Goal: Information Seeking & Learning: Learn about a topic

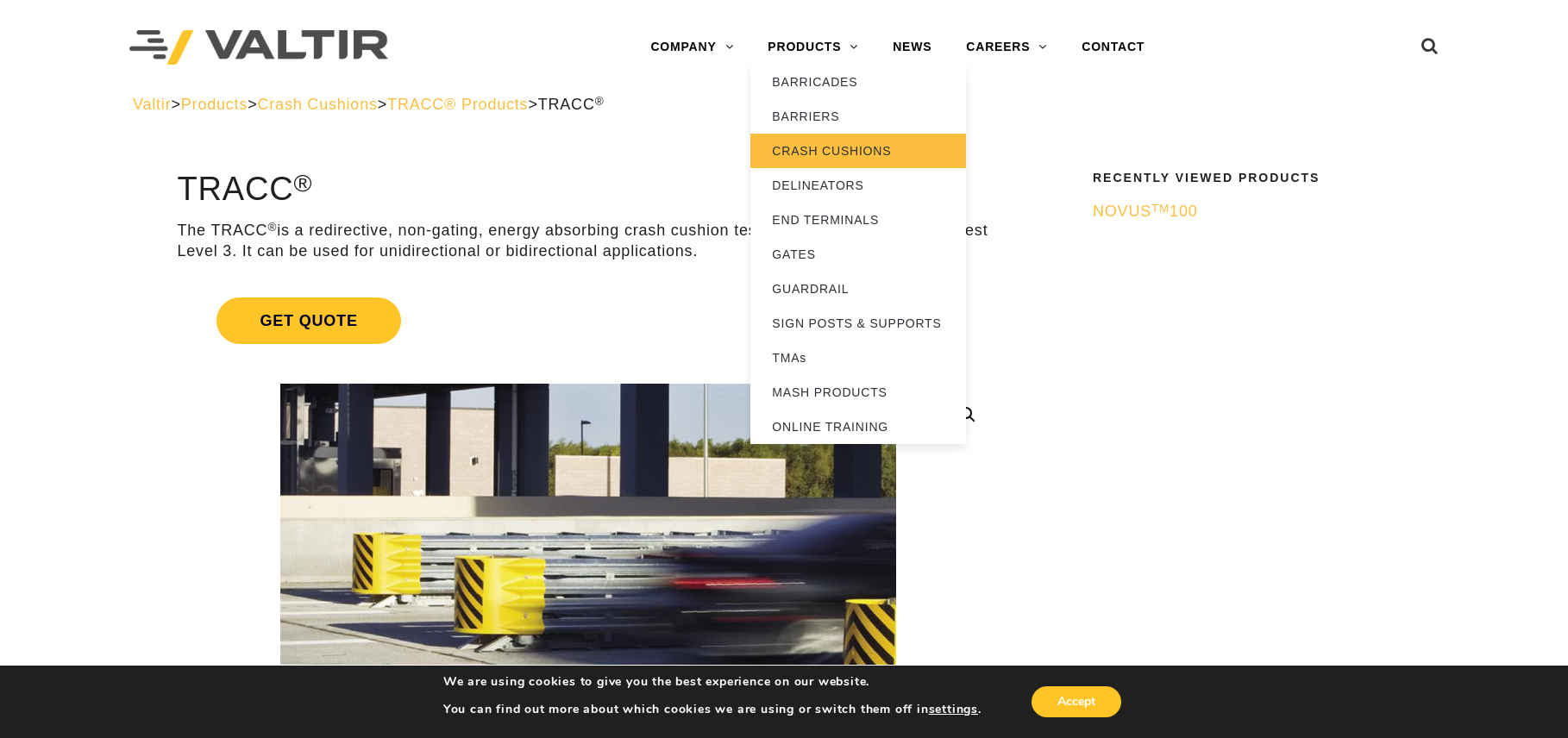
click at [817, 146] on link "CRASH CUSHIONS" at bounding box center [857, 151] width 216 height 35
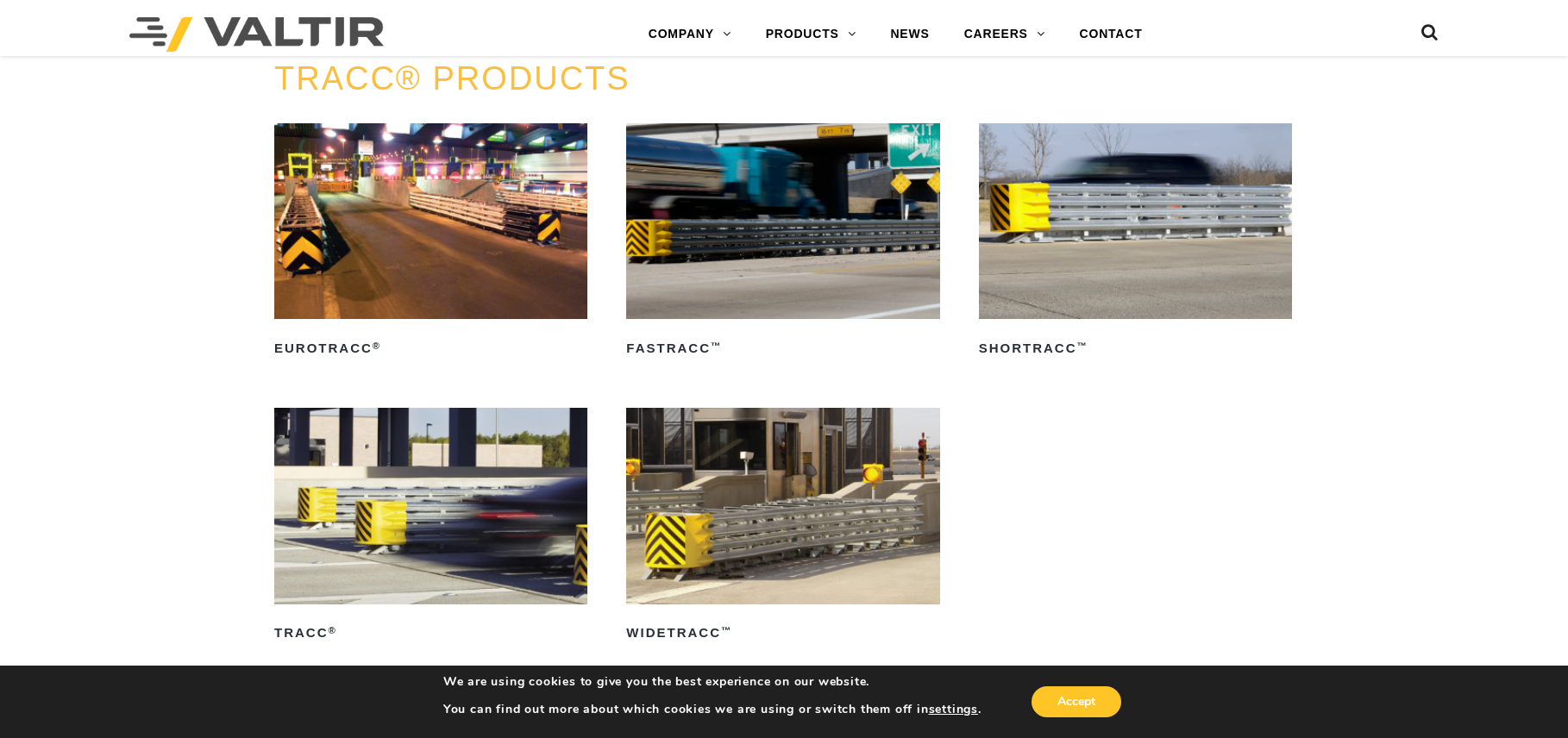
scroll to position [2932, 0]
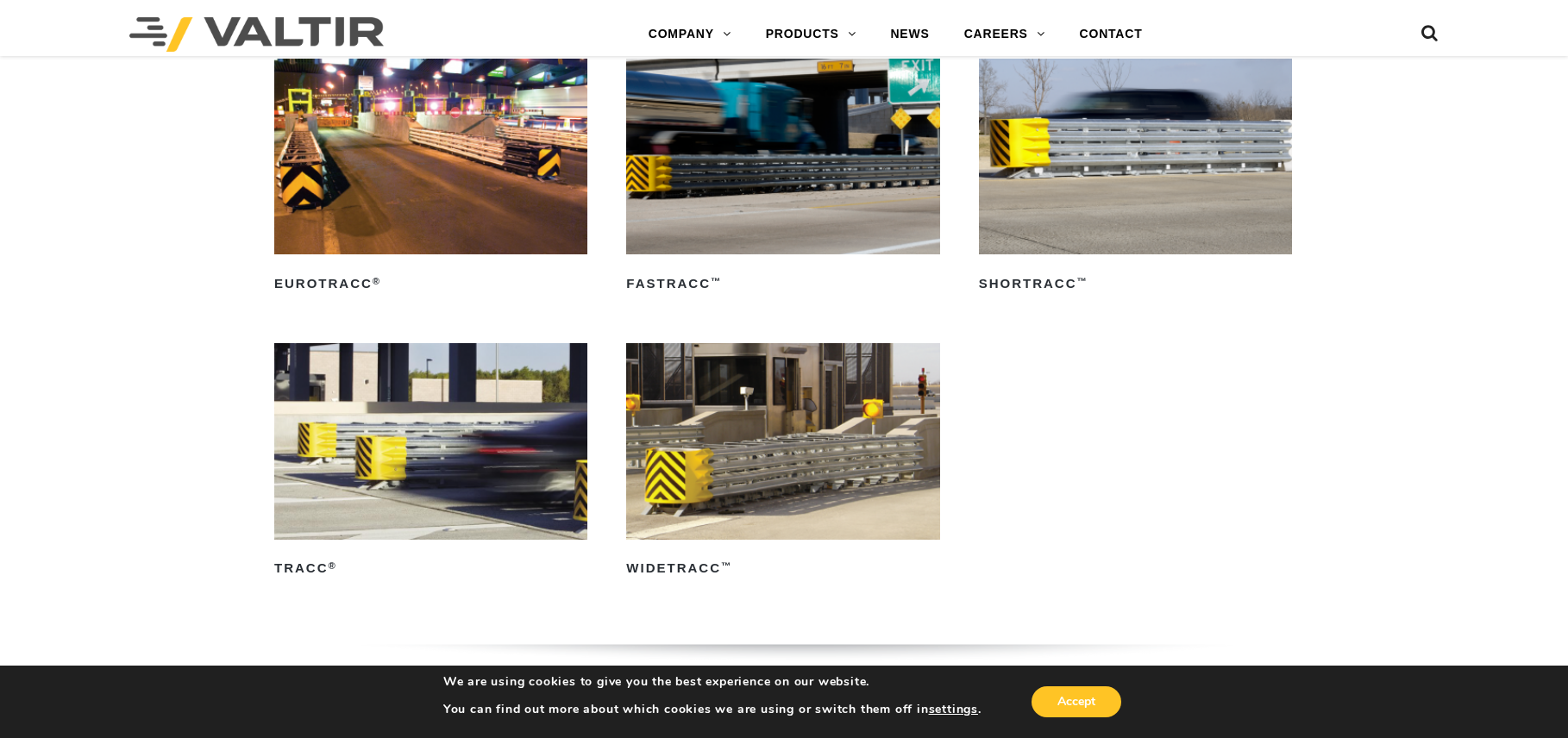
click at [780, 470] on img at bounding box center [782, 441] width 313 height 196
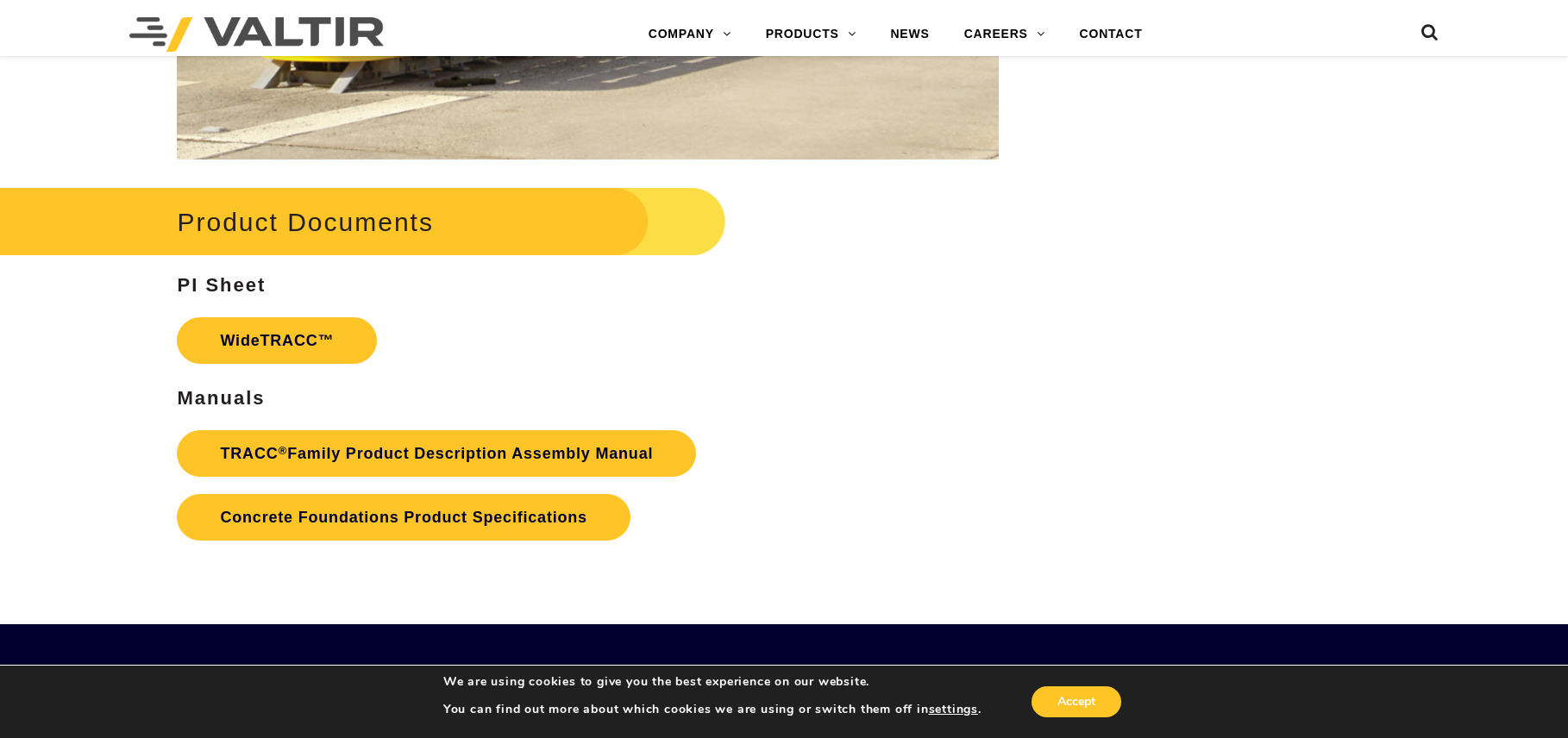
scroll to position [2760, 0]
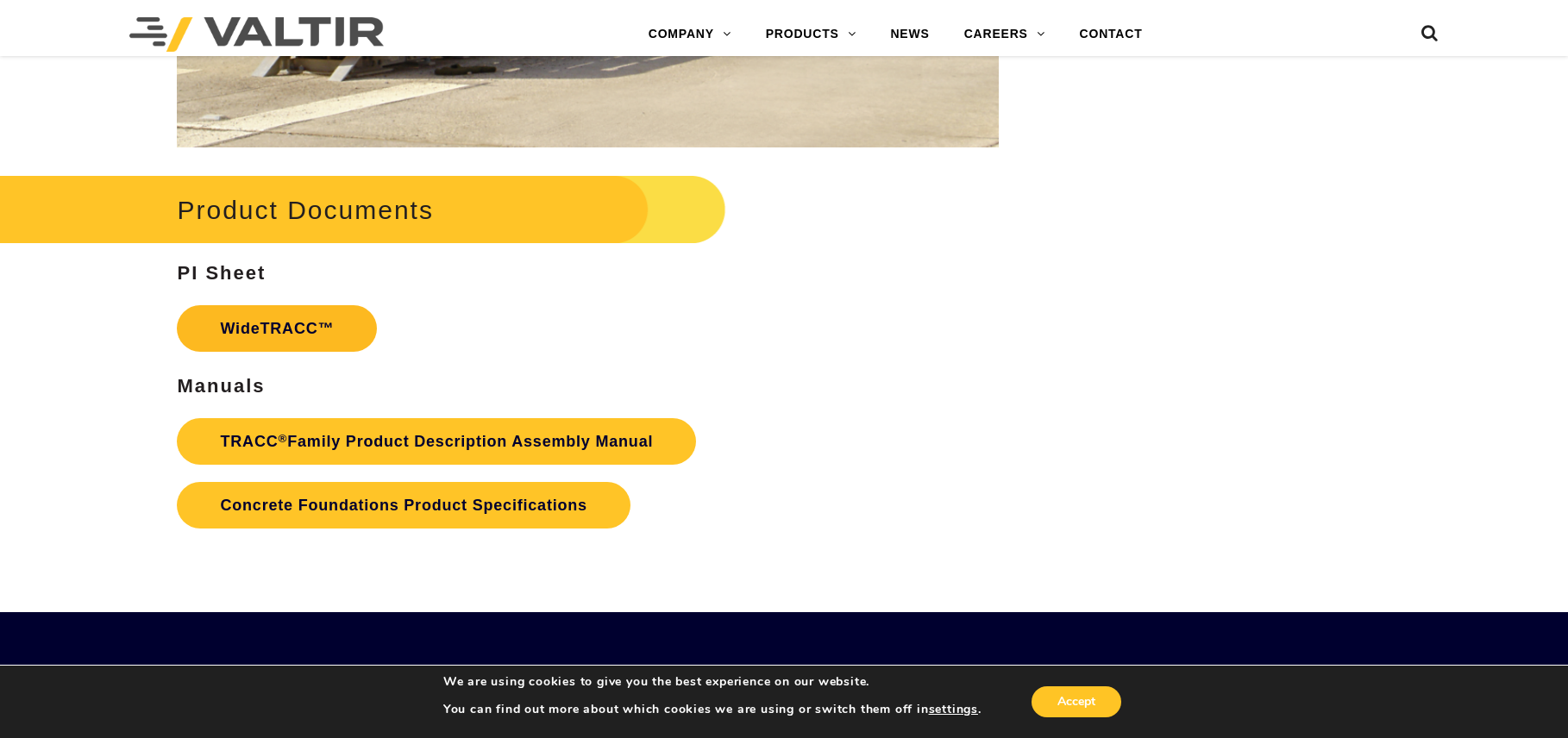
click at [288, 331] on link "WideTRACC™" at bounding box center [277, 329] width 200 height 47
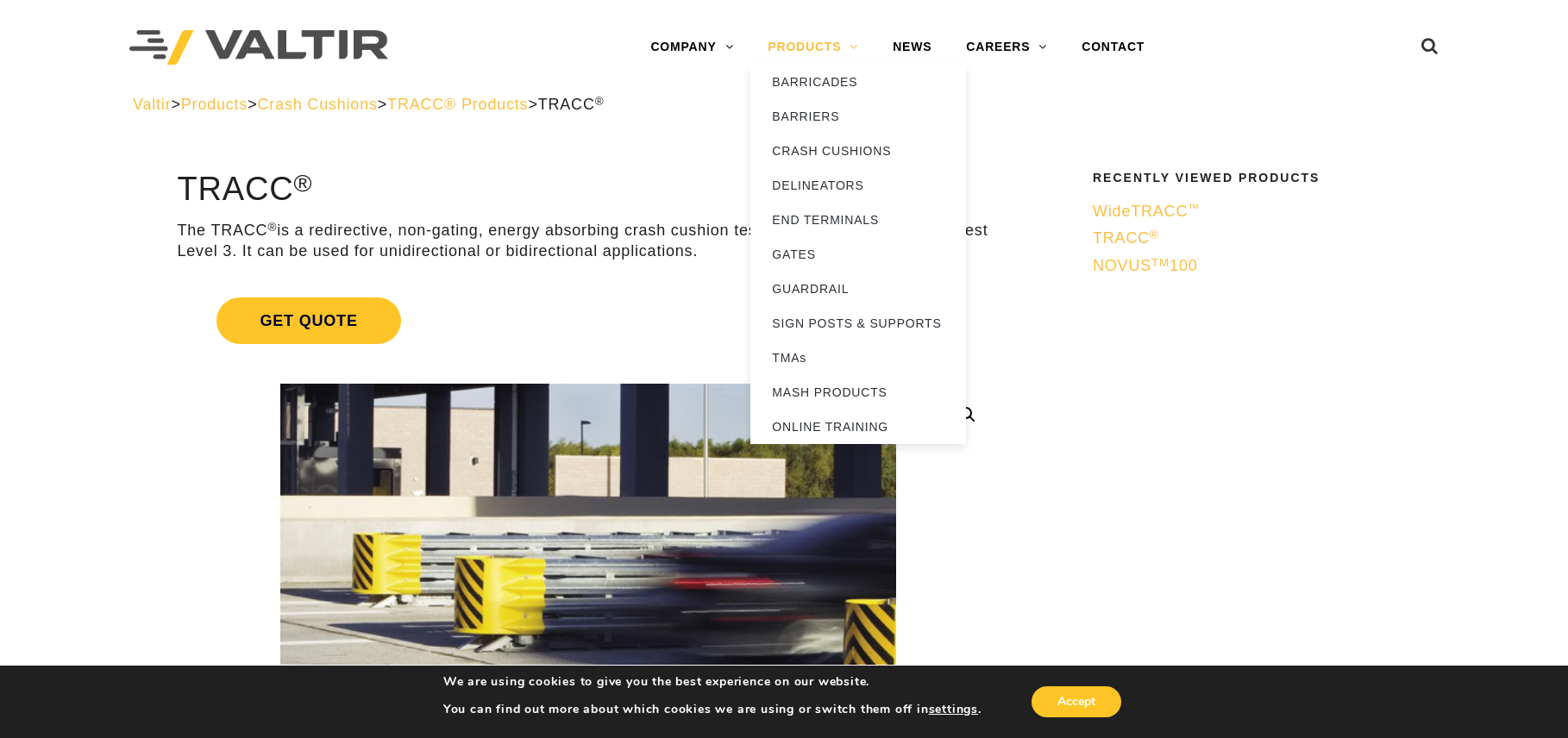
click at [848, 51] on link "PRODUCTS" at bounding box center [812, 48] width 125 height 35
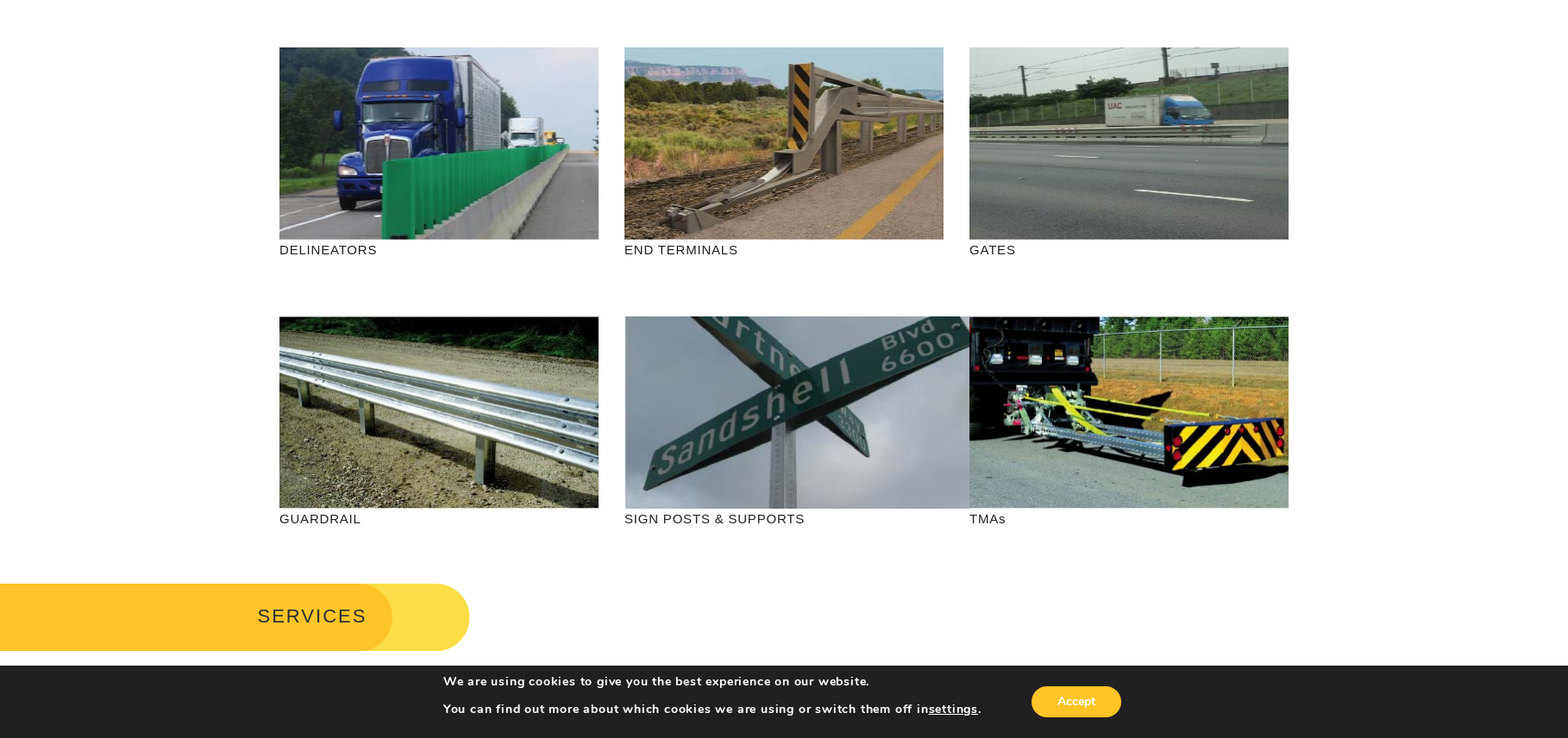
scroll to position [86, 0]
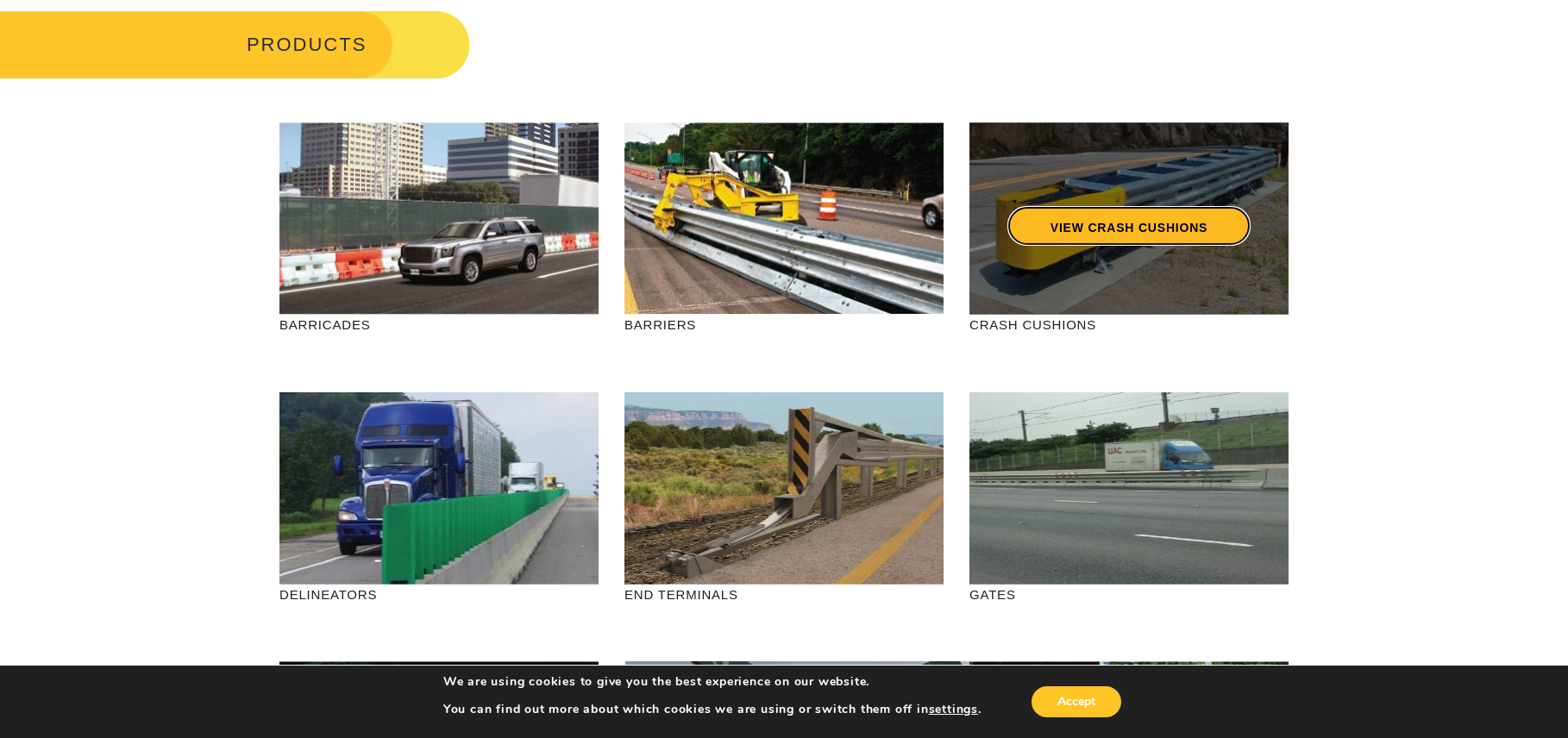
click at [1079, 212] on link "VIEW CRASH CUSHIONS" at bounding box center [1128, 226] width 243 height 39
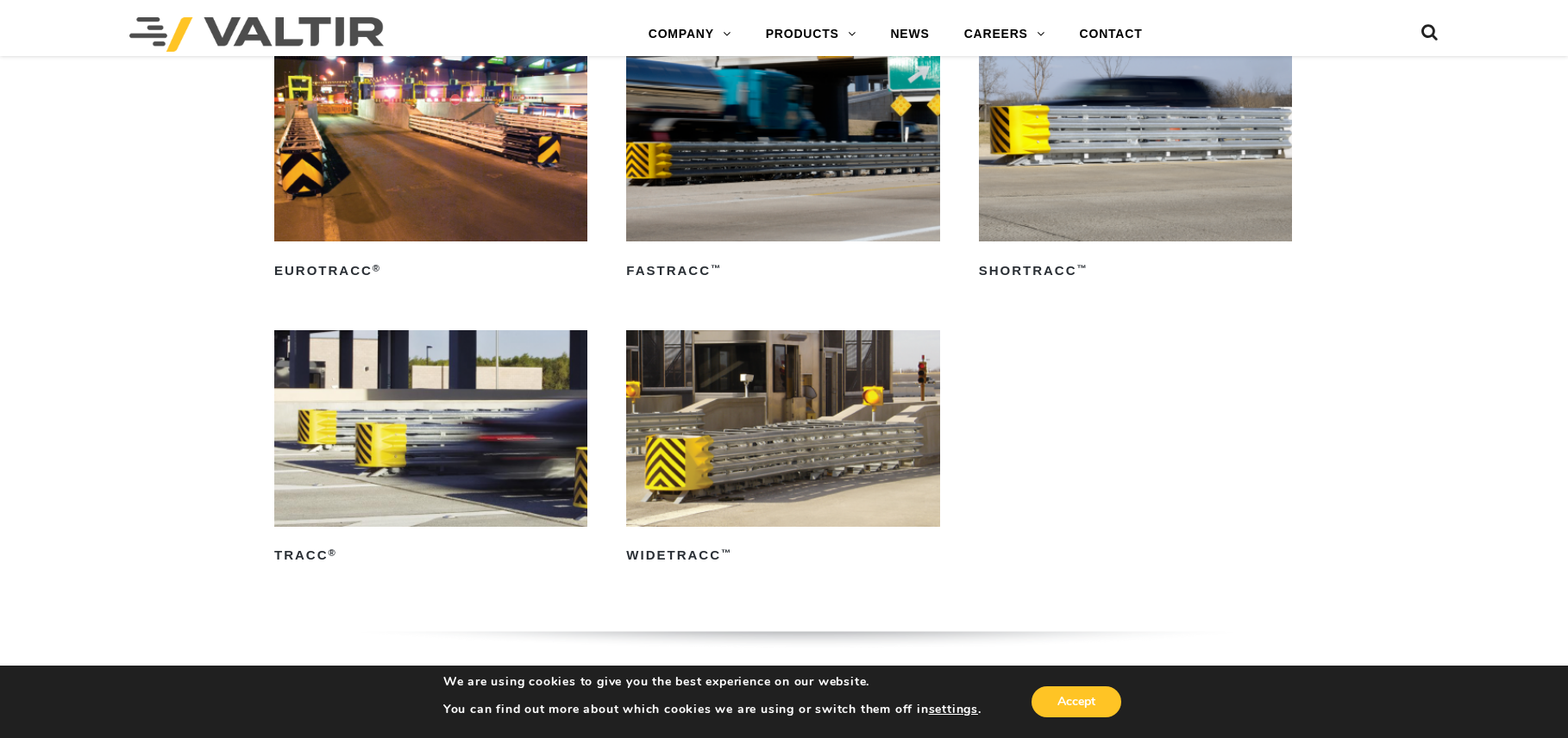
scroll to position [2946, 0]
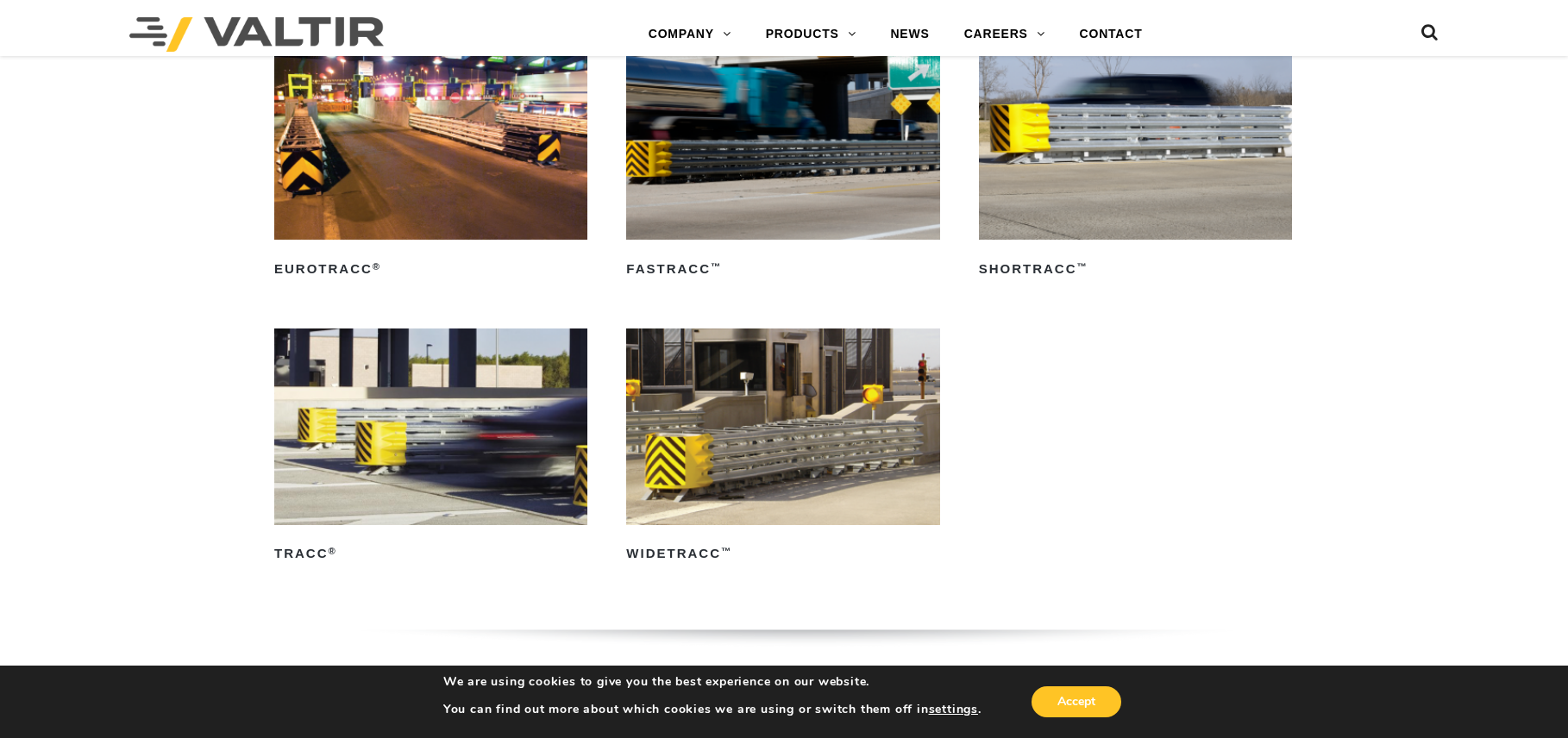
click at [801, 414] on img at bounding box center [782, 426] width 313 height 196
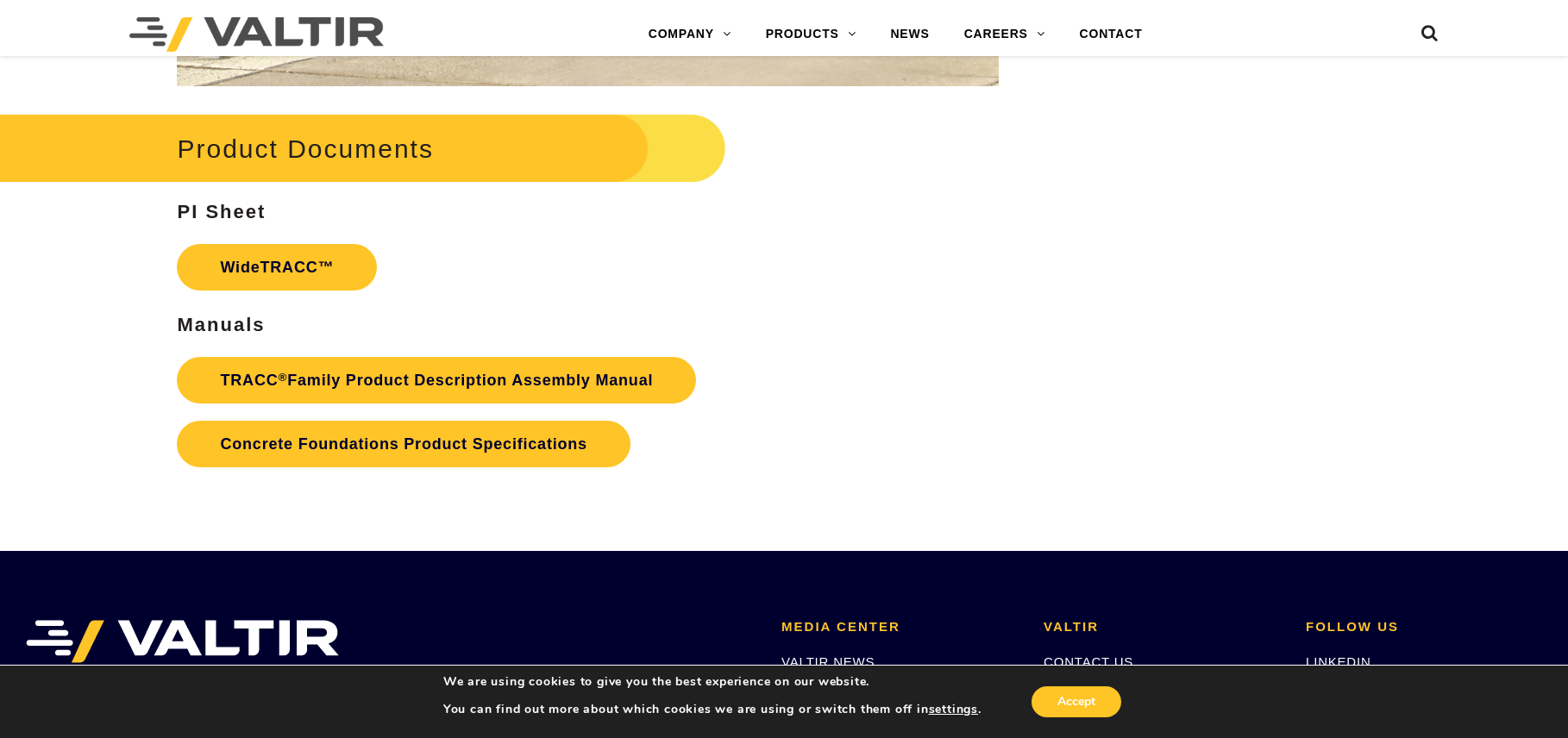
scroll to position [2846, 0]
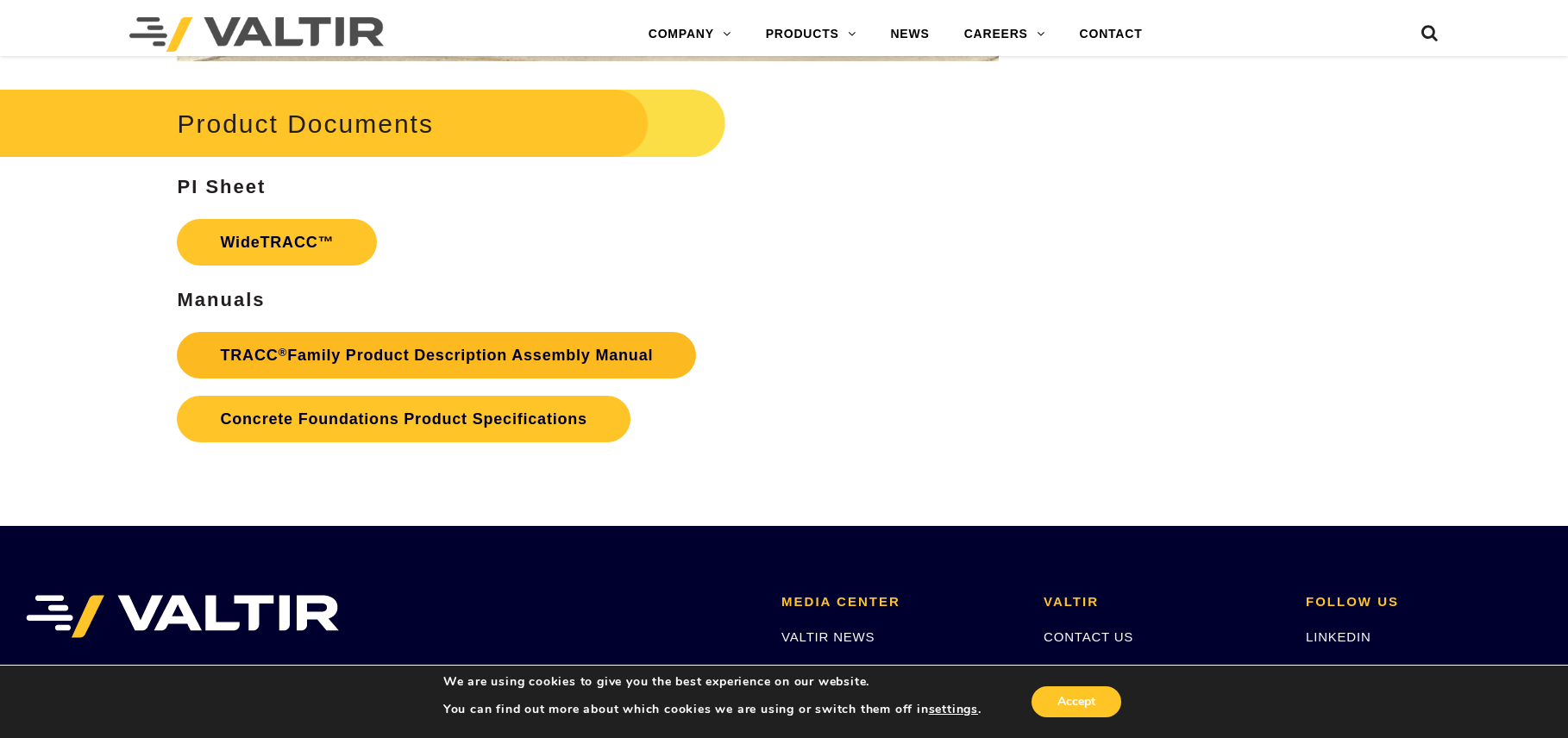
click at [503, 352] on link "TRACC ® Family Product Description Assembly Manual" at bounding box center [437, 355] width 520 height 47
